Goal: Find specific page/section: Find specific page/section

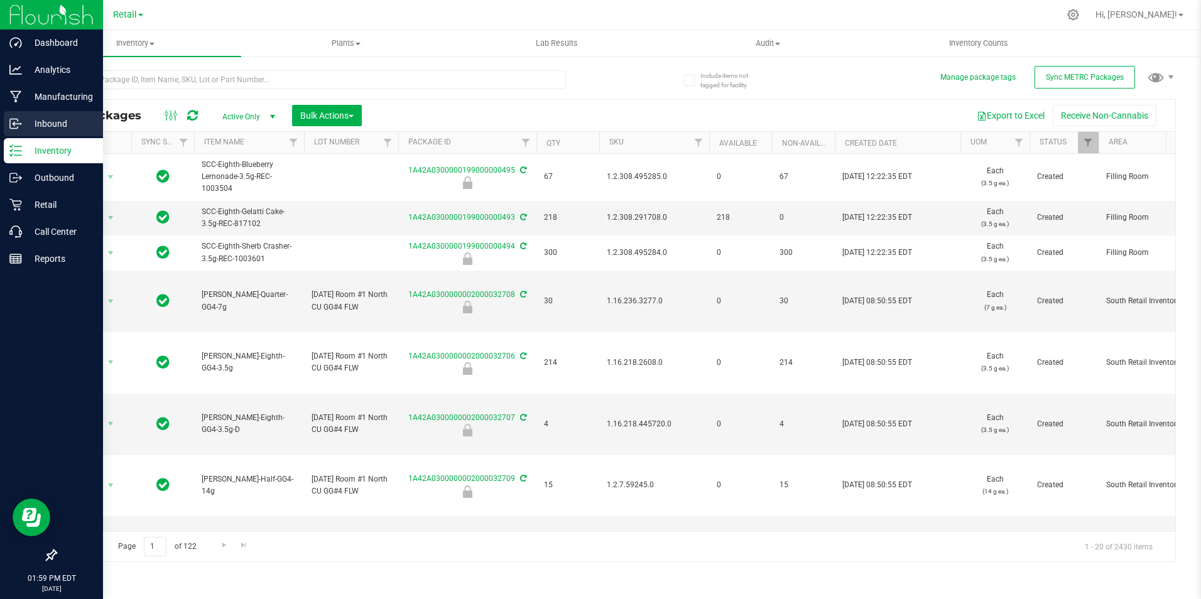
click at [36, 124] on p "Inbound" at bounding box center [59, 123] width 75 height 15
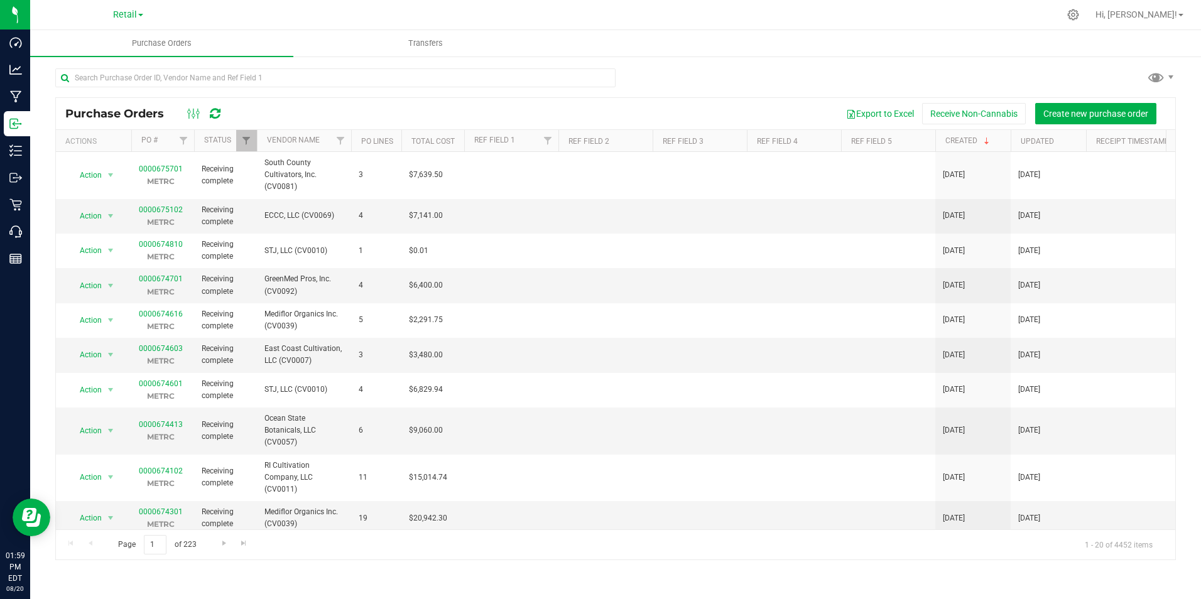
click at [220, 111] on div at bounding box center [204, 113] width 42 height 15
click at [213, 109] on icon at bounding box center [215, 113] width 11 height 13
click at [219, 109] on icon at bounding box center [215, 113] width 11 height 13
click at [713, 59] on div "Purchase Orders Export to Excel Receive Non-Cannabis Create new purchase order …" at bounding box center [615, 313] width 1170 height 517
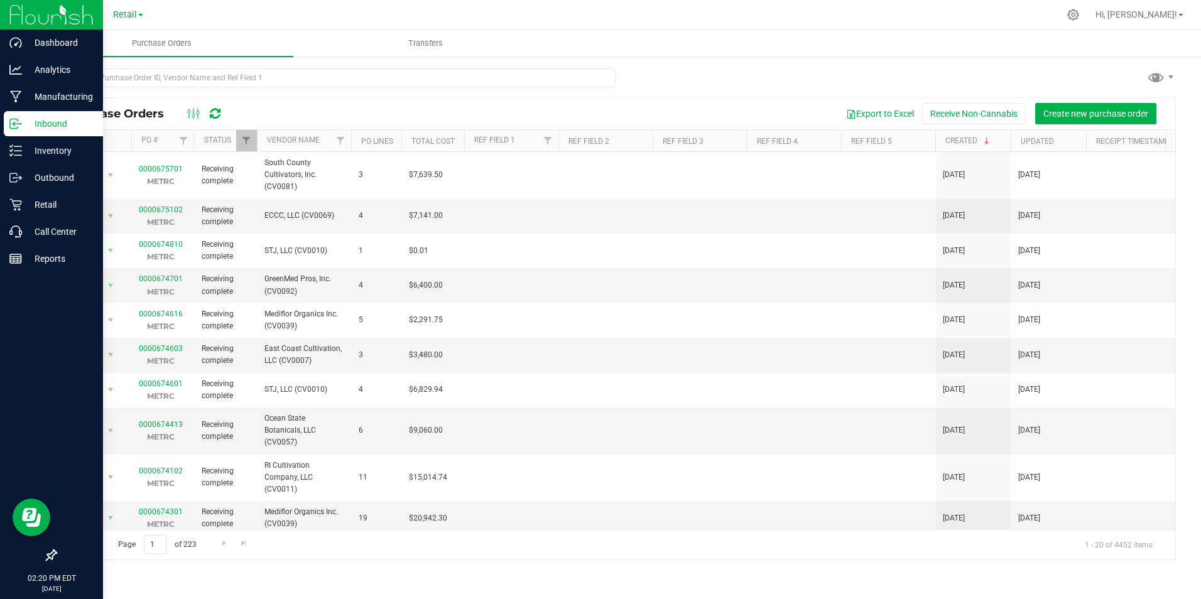
click at [57, 124] on p "Inbound" at bounding box center [59, 123] width 75 height 15
click at [50, 146] on p "Inventory" at bounding box center [59, 150] width 75 height 15
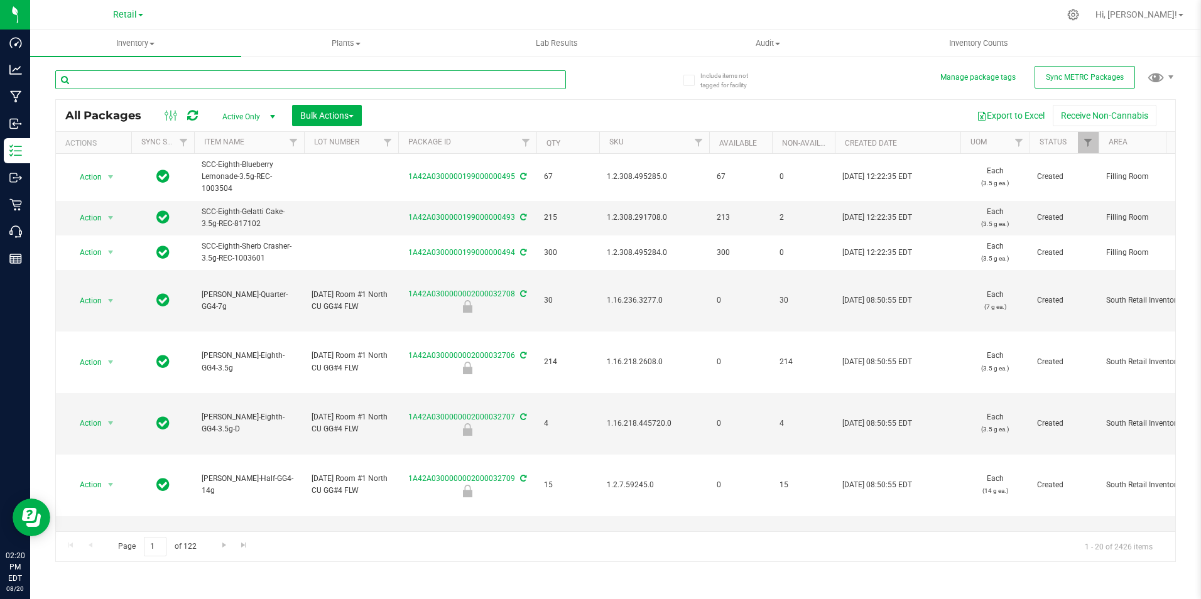
click at [205, 80] on input "text" at bounding box center [310, 79] width 510 height 19
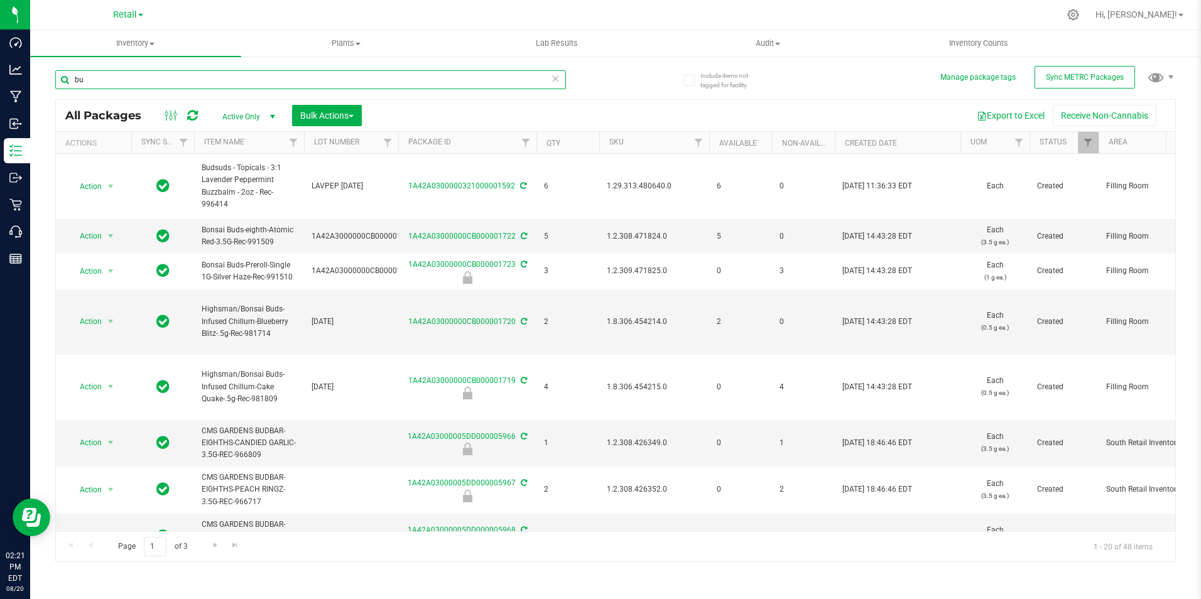
type input "b"
